Goal: Check status: Check status

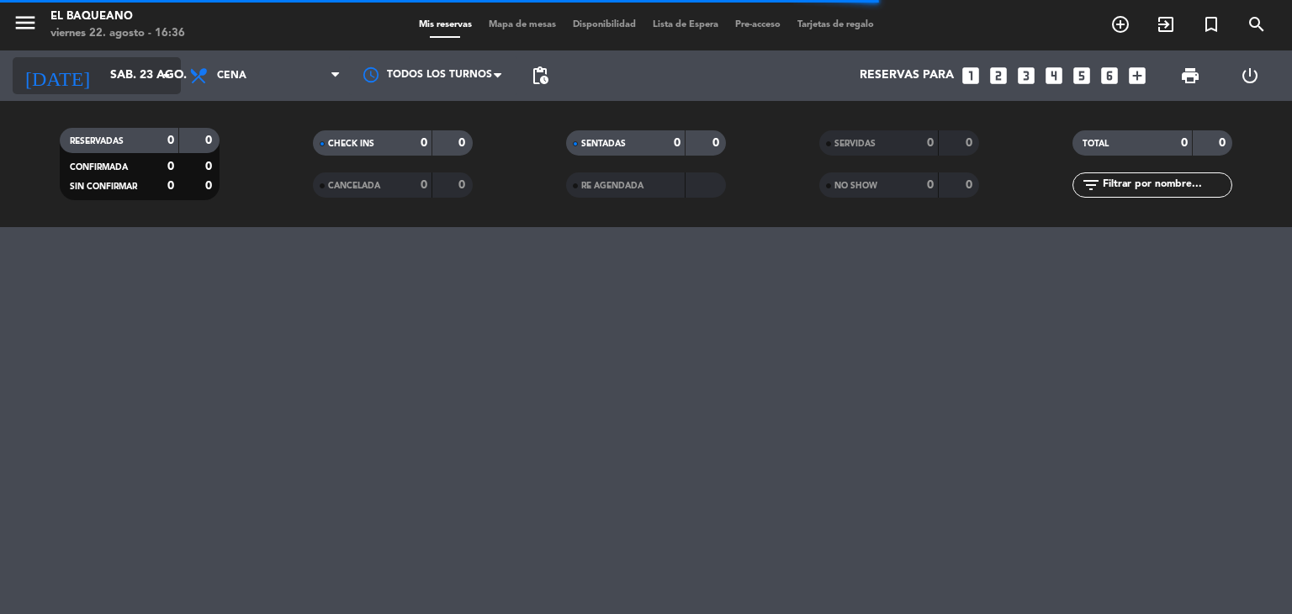
click at [161, 74] on icon "arrow_drop_down" at bounding box center [166, 76] width 20 height 20
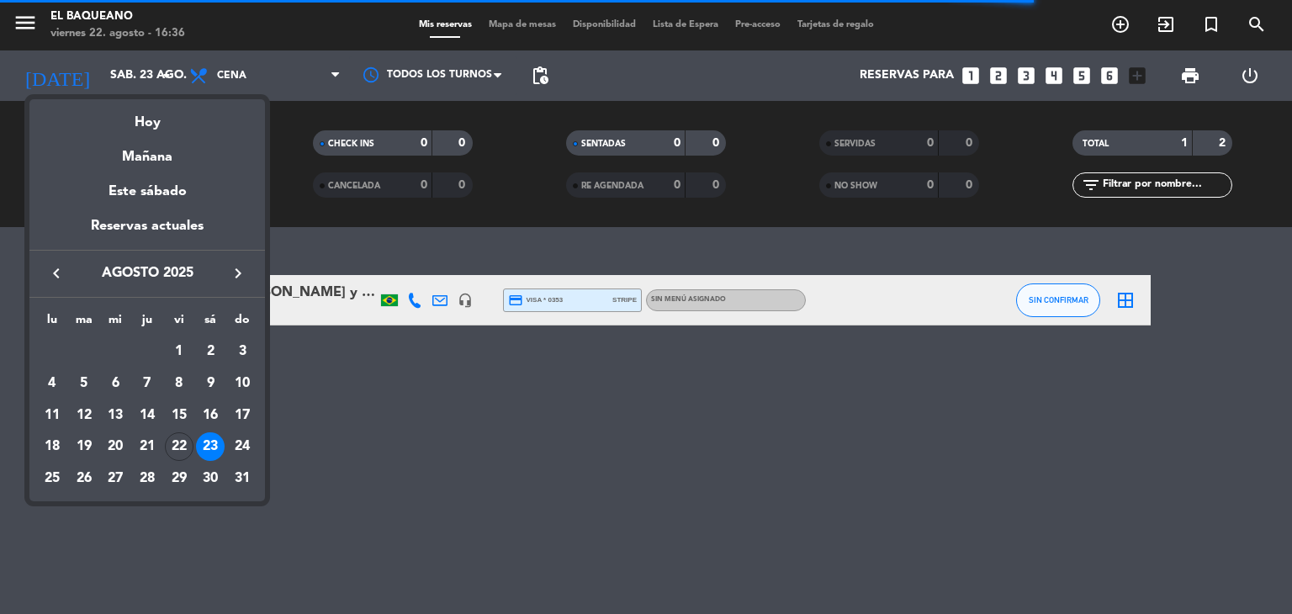
click at [410, 415] on div at bounding box center [646, 307] width 1292 height 614
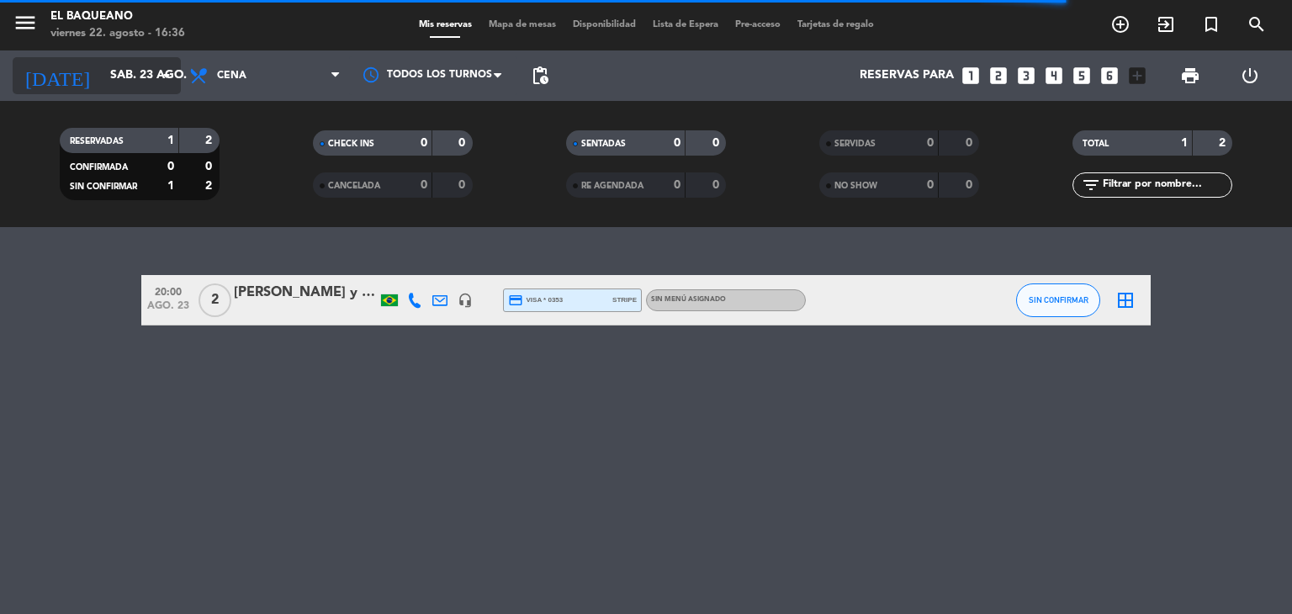
click at [163, 72] on icon "arrow_drop_down" at bounding box center [166, 76] width 20 height 20
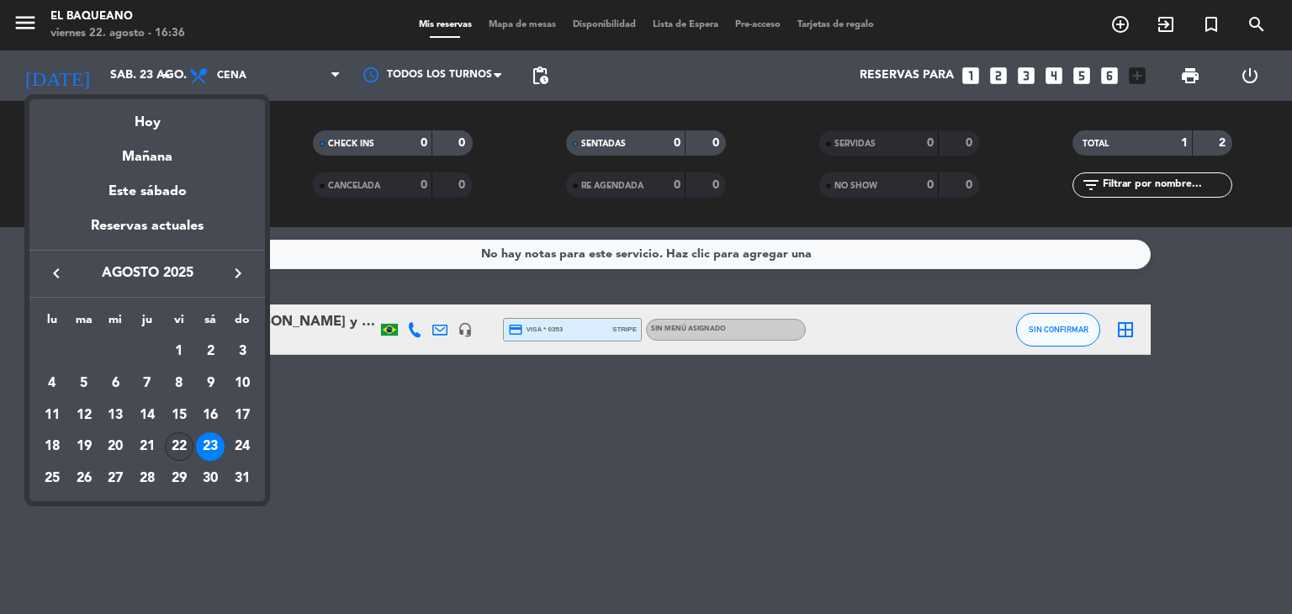
click at [182, 451] on div "22" at bounding box center [179, 446] width 29 height 29
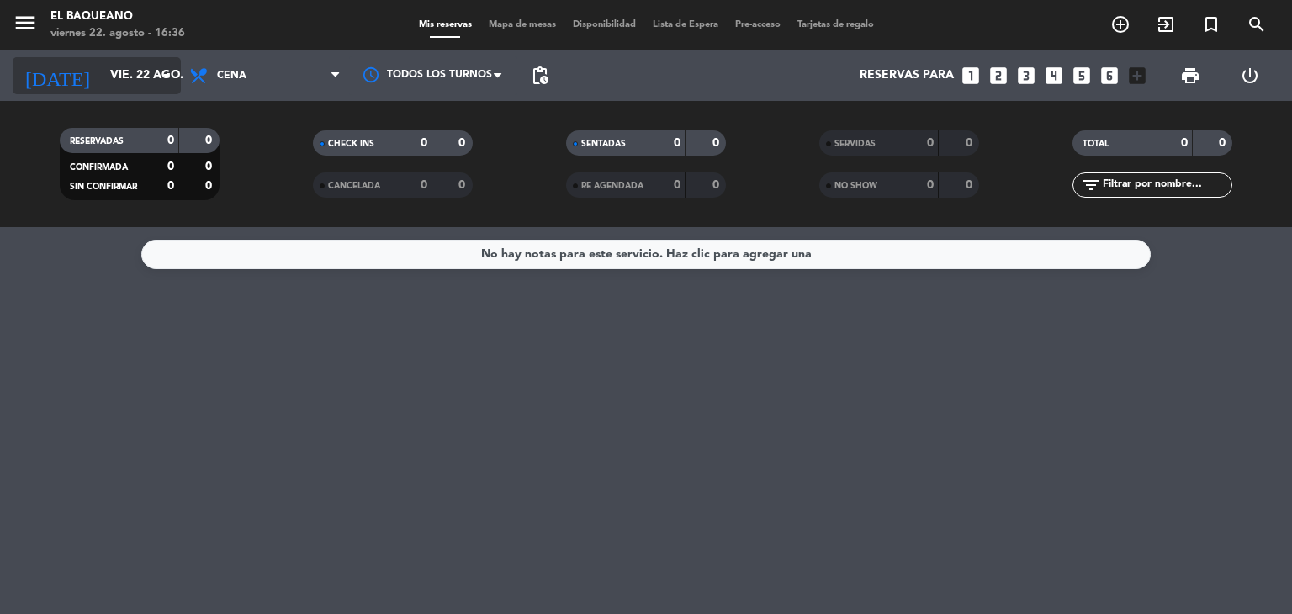
click at [158, 82] on icon "arrow_drop_down" at bounding box center [166, 76] width 20 height 20
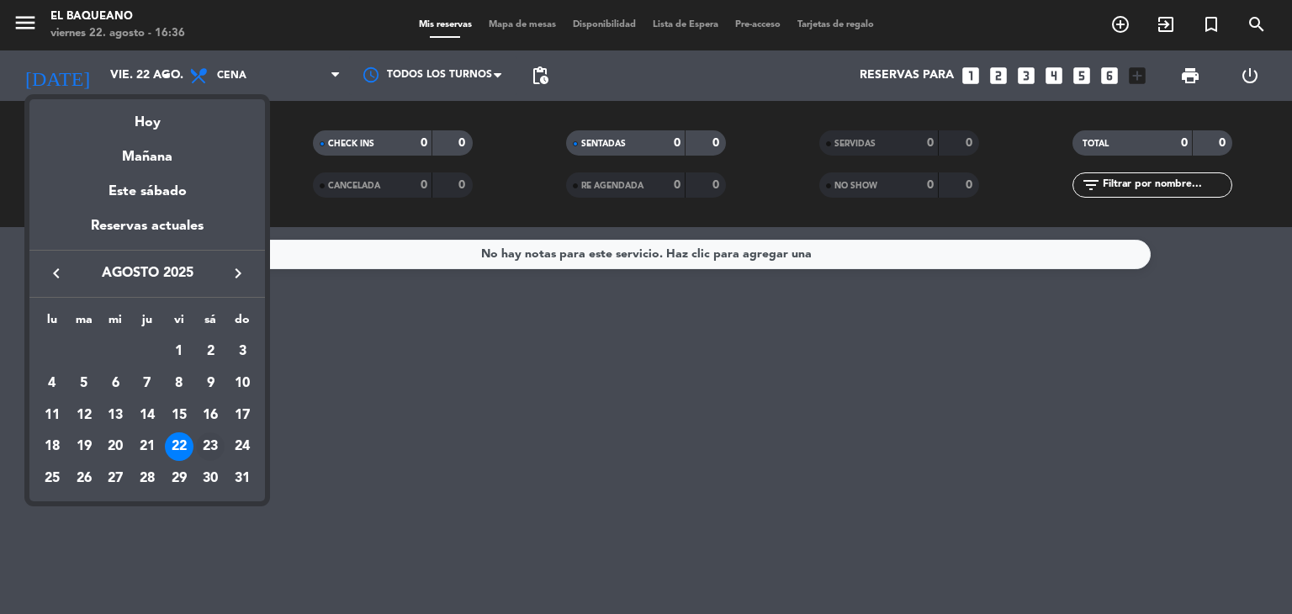
click at [212, 436] on div "23" at bounding box center [210, 446] width 29 height 29
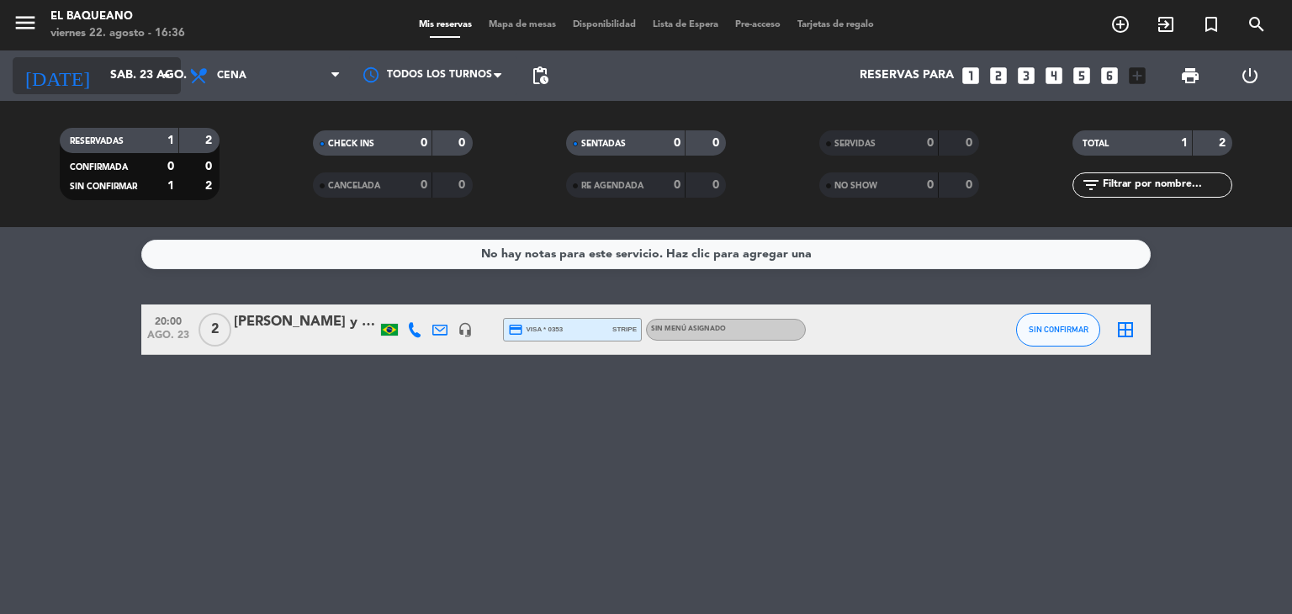
click at [148, 78] on input "sáb. 23 ago." at bounding box center [182, 76] width 160 height 30
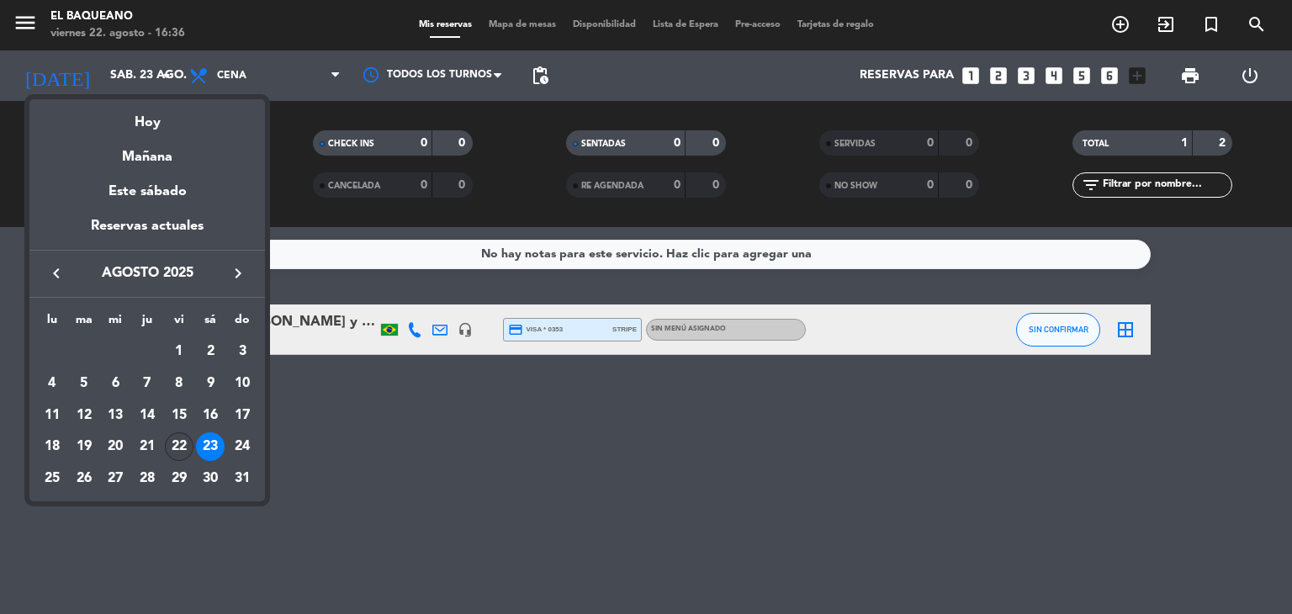
click at [172, 449] on div "22" at bounding box center [179, 446] width 29 height 29
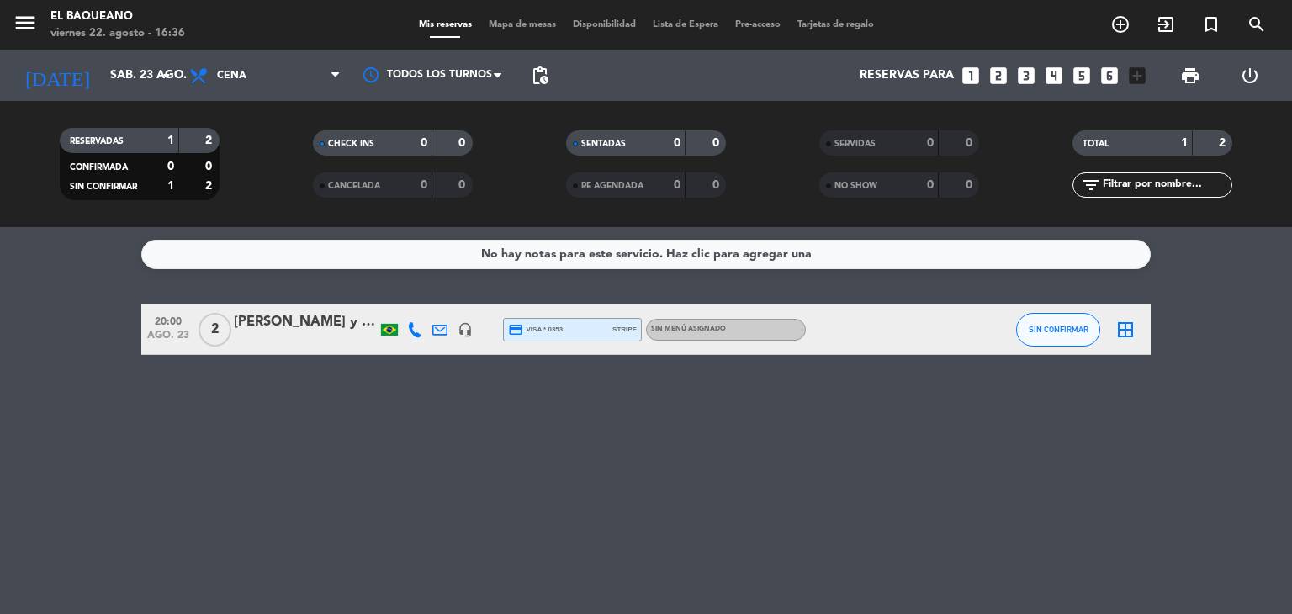
type input "vie. 22 ago."
